Goal: Find contact information: Find contact information

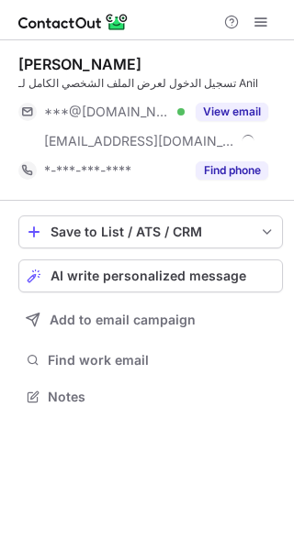
scroll to position [383, 294]
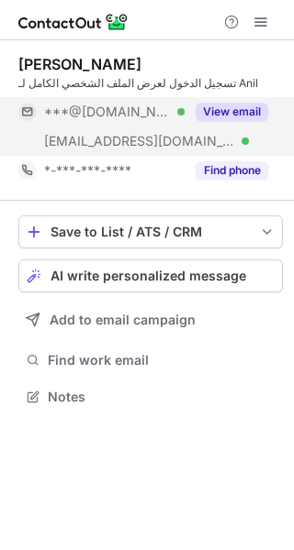
click at [253, 117] on button "View email" at bounding box center [231, 112] width 72 height 18
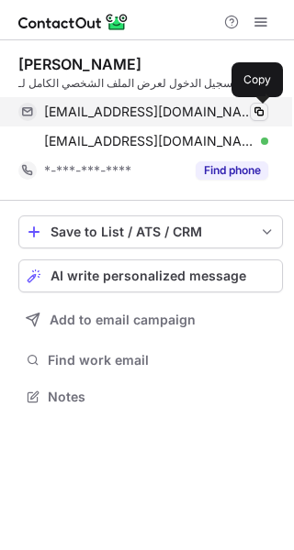
click at [257, 107] on span at bounding box center [258, 112] width 15 height 15
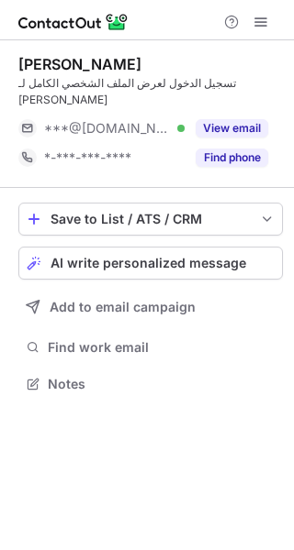
scroll to position [8, 9]
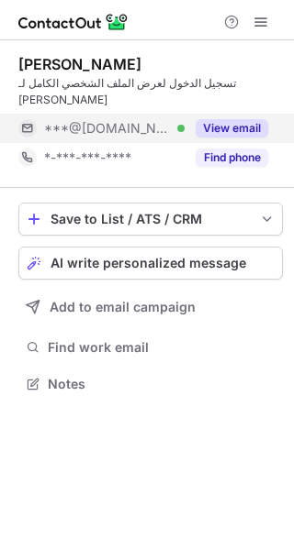
click at [227, 119] on button "View email" at bounding box center [231, 128] width 72 height 18
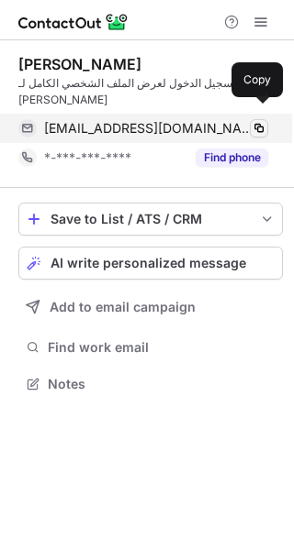
click at [255, 121] on span at bounding box center [258, 128] width 15 height 15
